Goal: Transaction & Acquisition: Purchase product/service

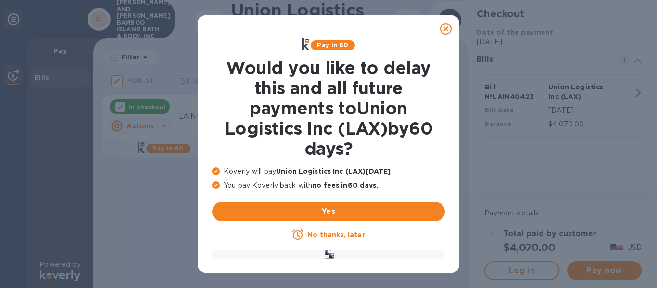
click at [331, 233] on u "No thanks, later" at bounding box center [335, 235] width 57 height 8
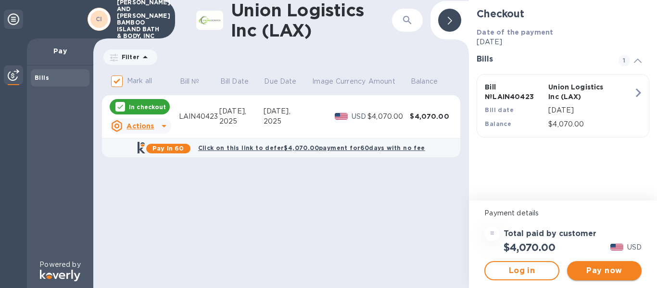
click at [599, 270] on span "Pay now" at bounding box center [604, 271] width 59 height 12
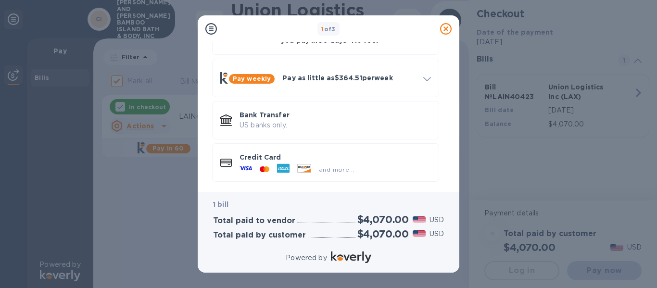
scroll to position [73, 0]
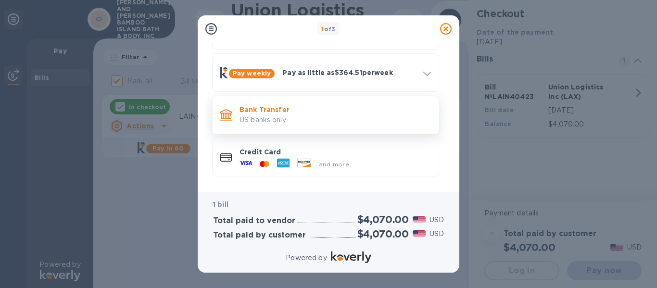
click at [309, 115] on p "US banks only." at bounding box center [334, 120] width 191 height 10
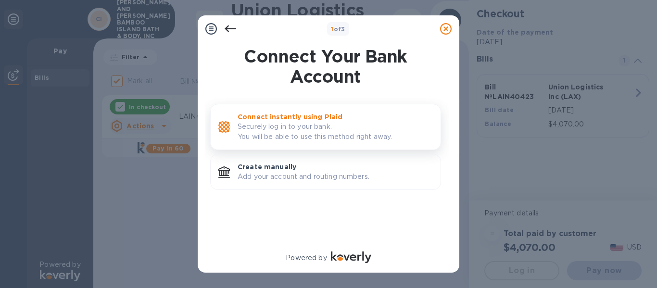
click at [309, 120] on p "Connect instantly using Plaid" at bounding box center [334, 117] width 195 height 10
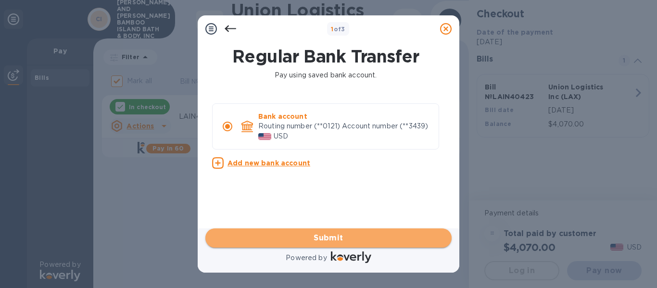
click at [341, 236] on span "Submit" at bounding box center [328, 238] width 231 height 12
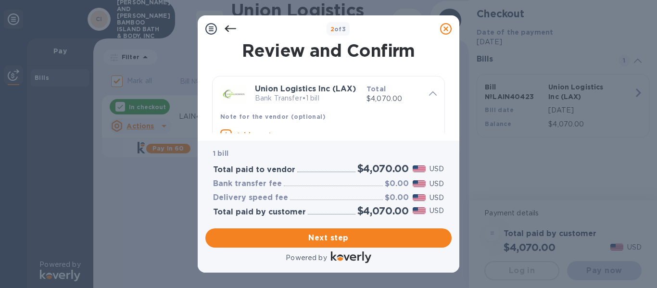
click at [229, 28] on icon at bounding box center [231, 28] width 12 height 7
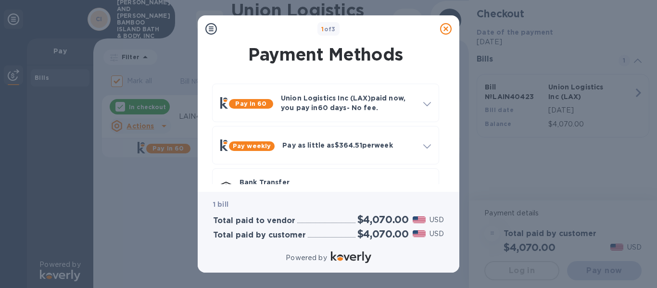
drag, startPoint x: 451, startPoint y: 70, endPoint x: 452, endPoint y: 105, distance: 34.6
click at [452, 105] on div "Payment Methods Pay in 60 Union Logistics Inc (LAX) paid now, you pay [DATE] - …" at bounding box center [329, 117] width 262 height 150
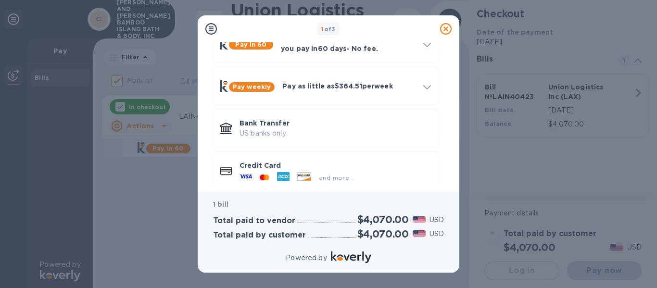
scroll to position [73, 0]
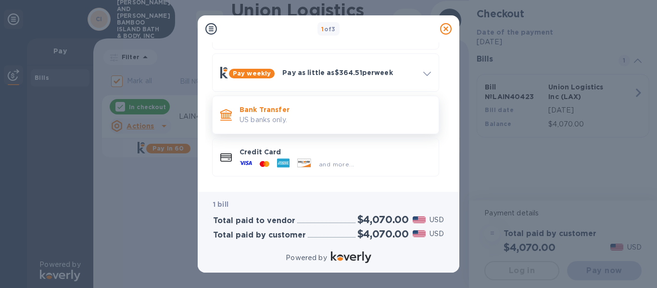
click at [315, 117] on p "US banks only." at bounding box center [334, 120] width 191 height 10
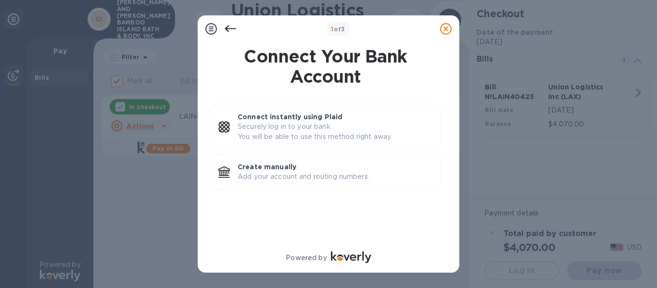
scroll to position [0, 0]
click at [320, 171] on p "Create manually" at bounding box center [334, 167] width 195 height 10
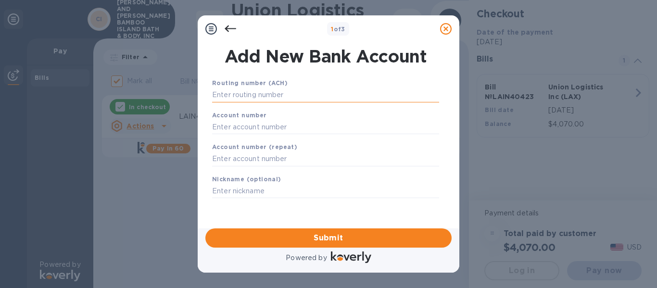
click at [284, 94] on input "text" at bounding box center [325, 95] width 227 height 14
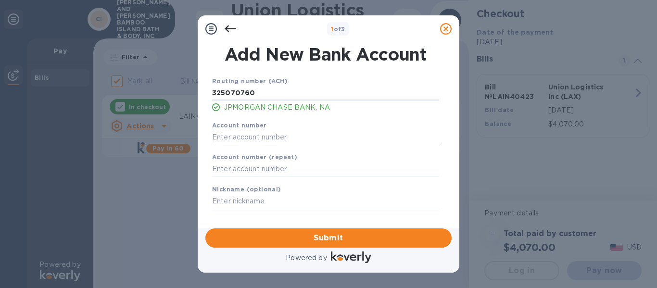
type input "325070760"
click at [263, 133] on input "text" at bounding box center [325, 137] width 227 height 14
type input "1964245287"
click at [251, 166] on input "text" at bounding box center [325, 169] width 227 height 14
type input "1964245287"
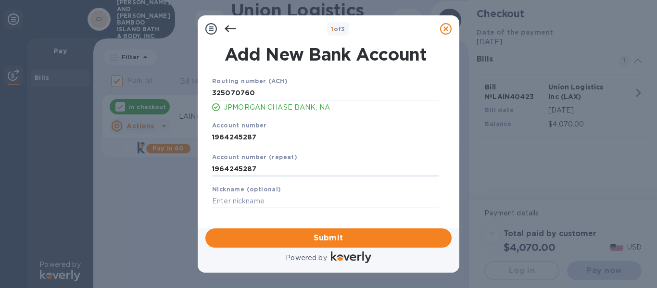
click at [250, 200] on input "text" at bounding box center [325, 201] width 227 height 14
type input "Business"
click at [310, 235] on span "Submit" at bounding box center [328, 238] width 231 height 12
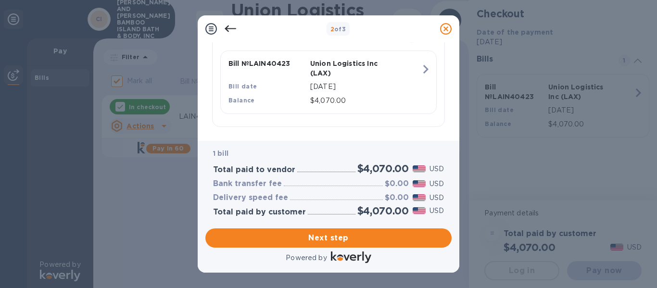
scroll to position [248, 0]
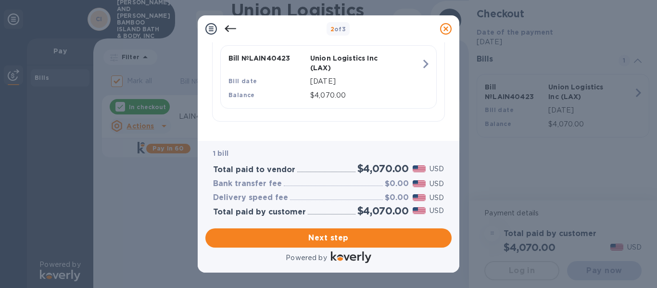
click at [421, 64] on icon "button" at bounding box center [425, 63] width 17 height 17
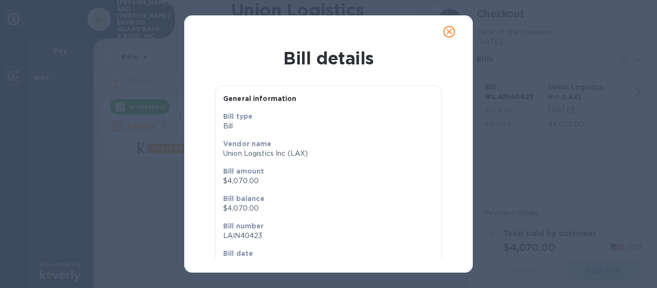
scroll to position [54, 0]
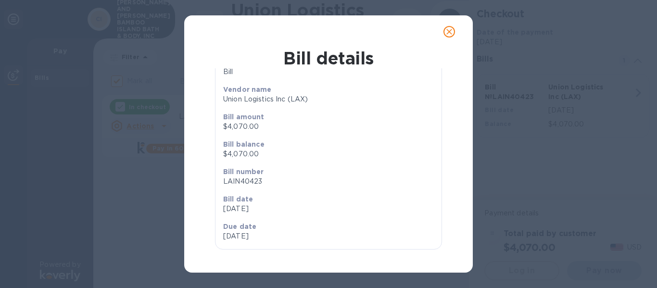
click at [446, 34] on icon "close" at bounding box center [449, 32] width 10 height 10
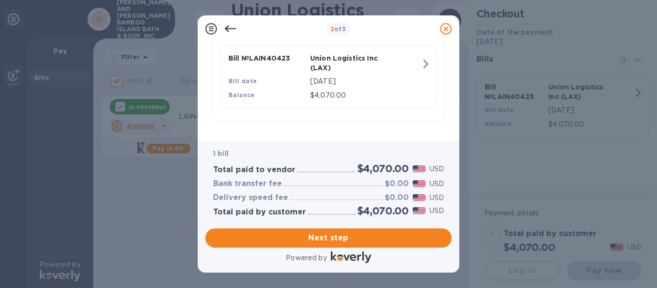
scroll to position [34, 0]
click at [335, 234] on span "Next step" at bounding box center [328, 238] width 231 height 12
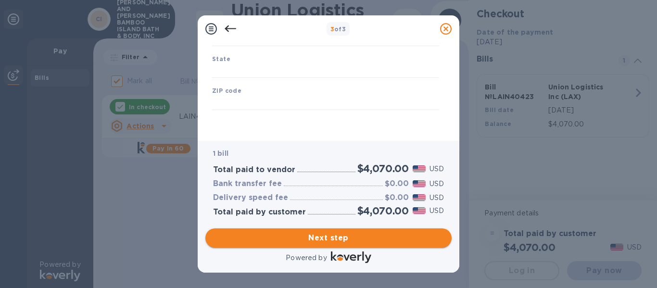
type input "[GEOGRAPHIC_DATA]"
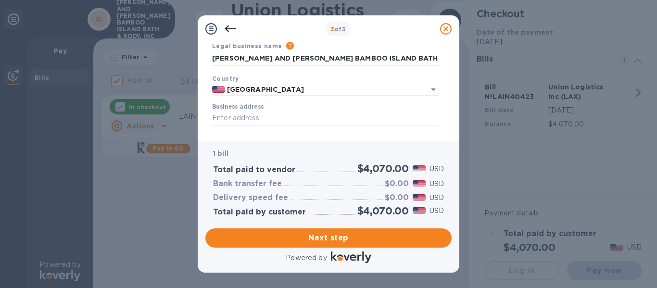
scroll to position [58, 0]
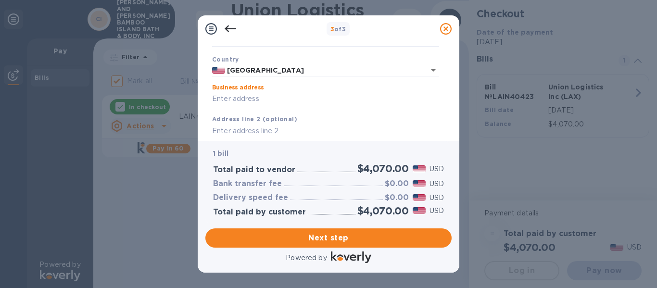
click at [272, 97] on input "Business address" at bounding box center [325, 99] width 227 height 14
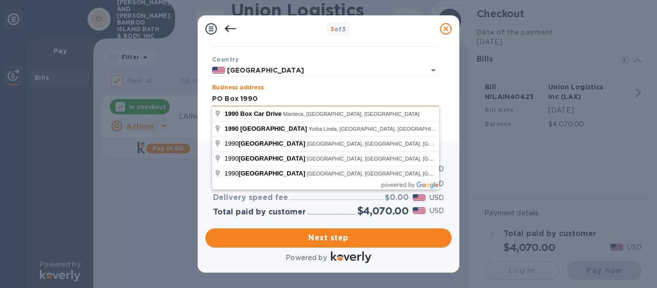
type input "PO Box 1990"
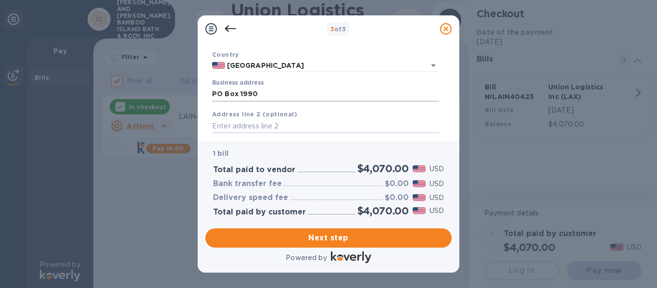
scroll to position [133, 0]
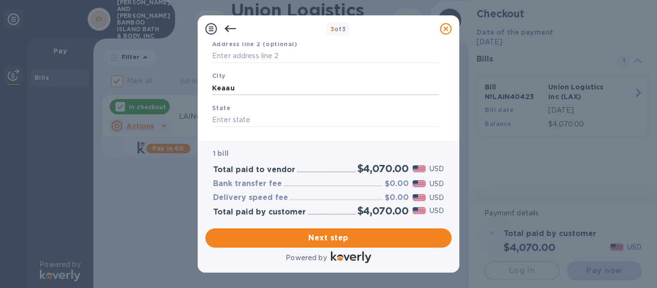
type input "Keaau"
type input "[US_STATE]"
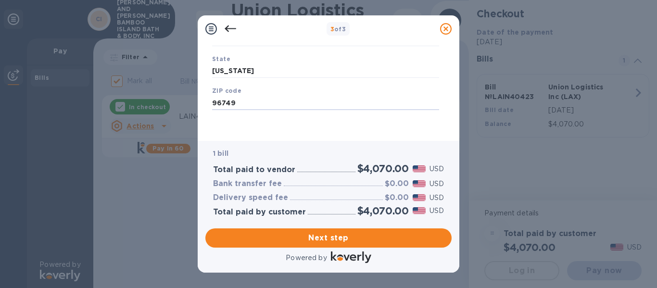
type input "96749"
click at [333, 235] on span "Next step" at bounding box center [328, 238] width 231 height 12
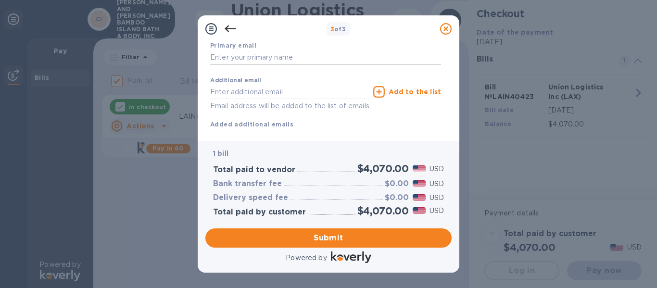
click at [287, 58] on input "text" at bounding box center [325, 57] width 231 height 14
type input "[EMAIL_ADDRESS][DOMAIN_NAME]"
click at [328, 235] on span "Submit" at bounding box center [328, 238] width 231 height 12
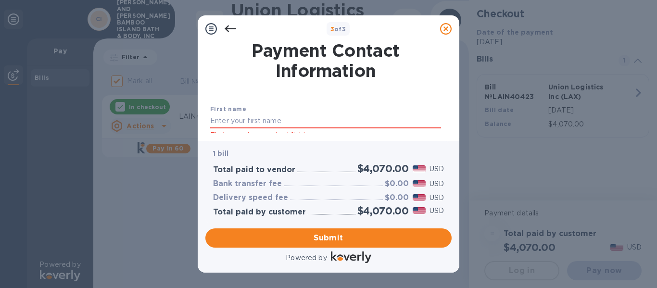
scroll to position [53, 0]
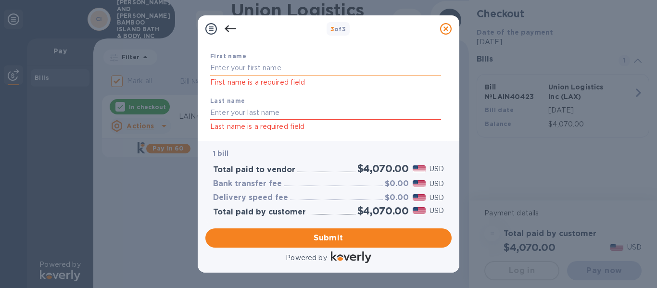
click at [247, 69] on input "text" at bounding box center [325, 68] width 231 height 14
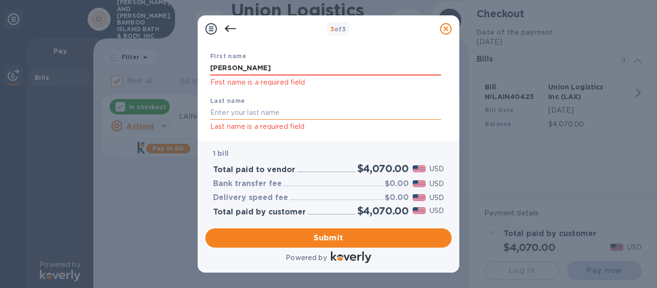
type input "[PERSON_NAME]"
click at [241, 112] on input "text" at bounding box center [325, 113] width 231 height 14
type input "[PERSON_NAME]"
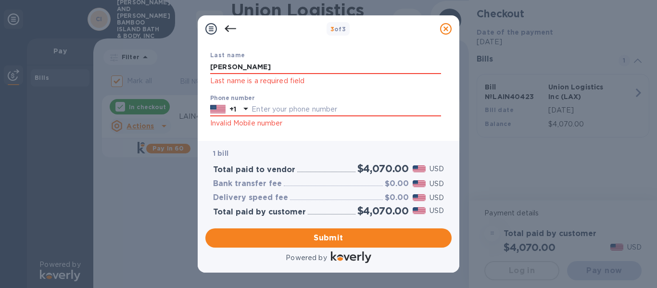
scroll to position [112, 0]
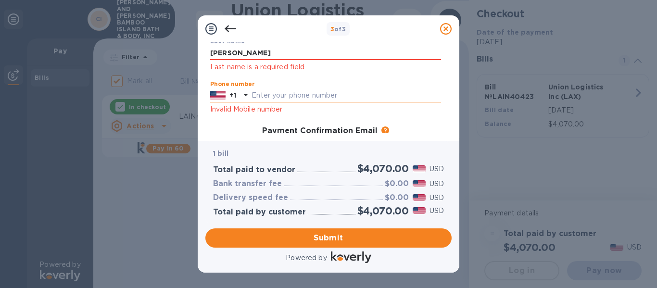
click at [278, 95] on input "text" at bounding box center [345, 95] width 189 height 14
type input "8087850177"
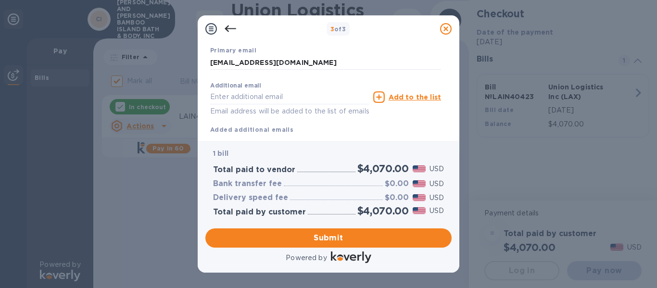
scroll to position [243, 0]
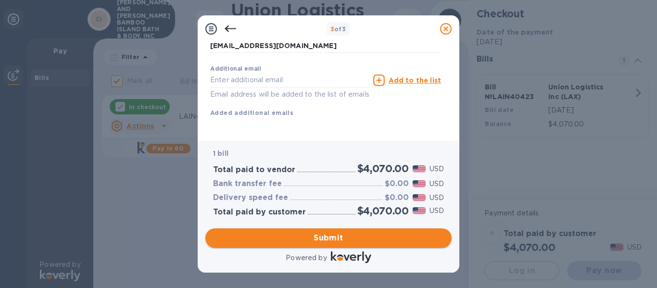
click at [320, 237] on span "Submit" at bounding box center [328, 238] width 231 height 12
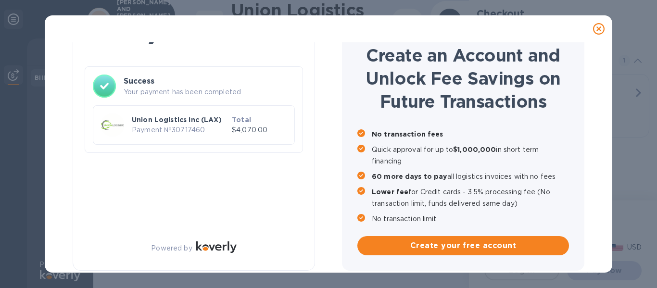
checkbox input "false"
